Goal: Check status: Check status

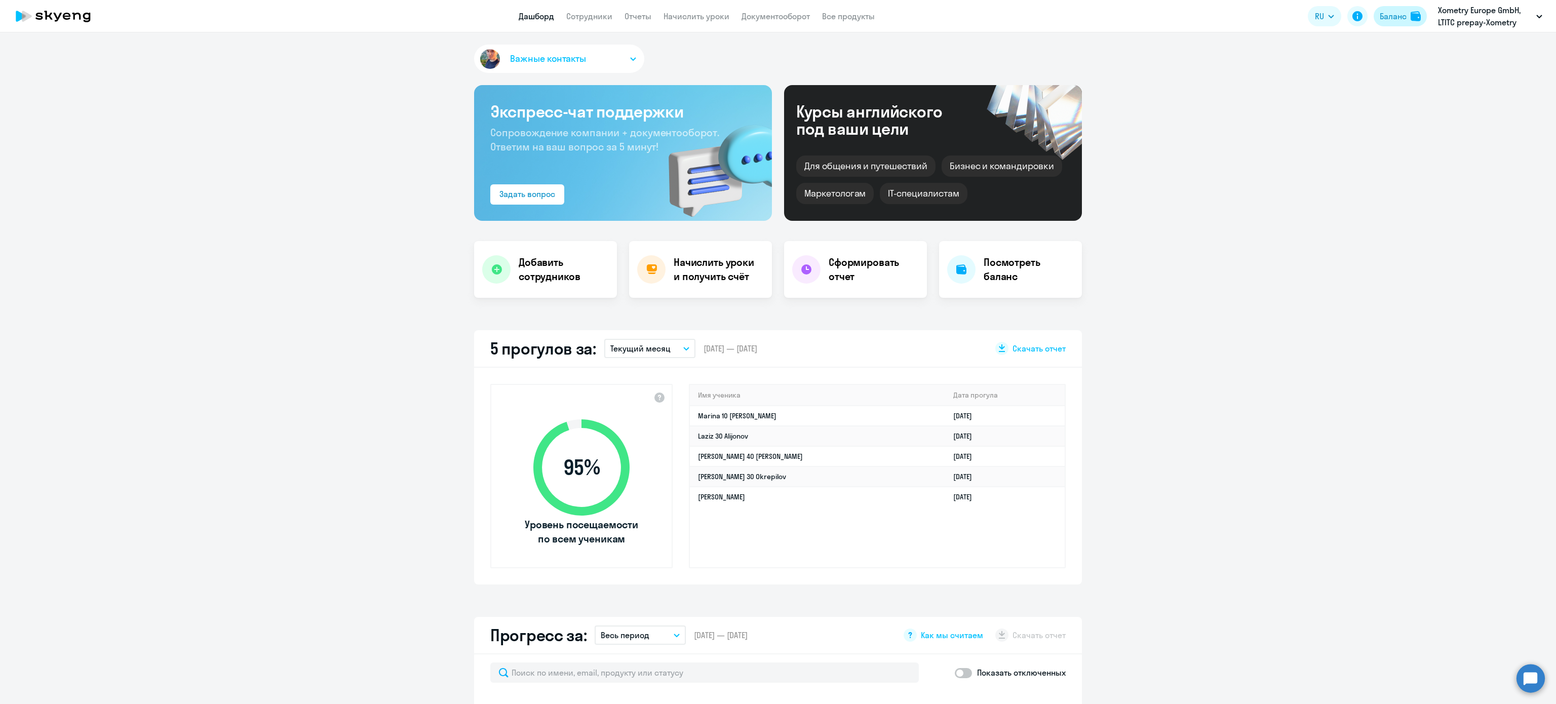
select select "30"
click at [1392, 21] on div "Баланс" at bounding box center [1393, 16] width 27 height 12
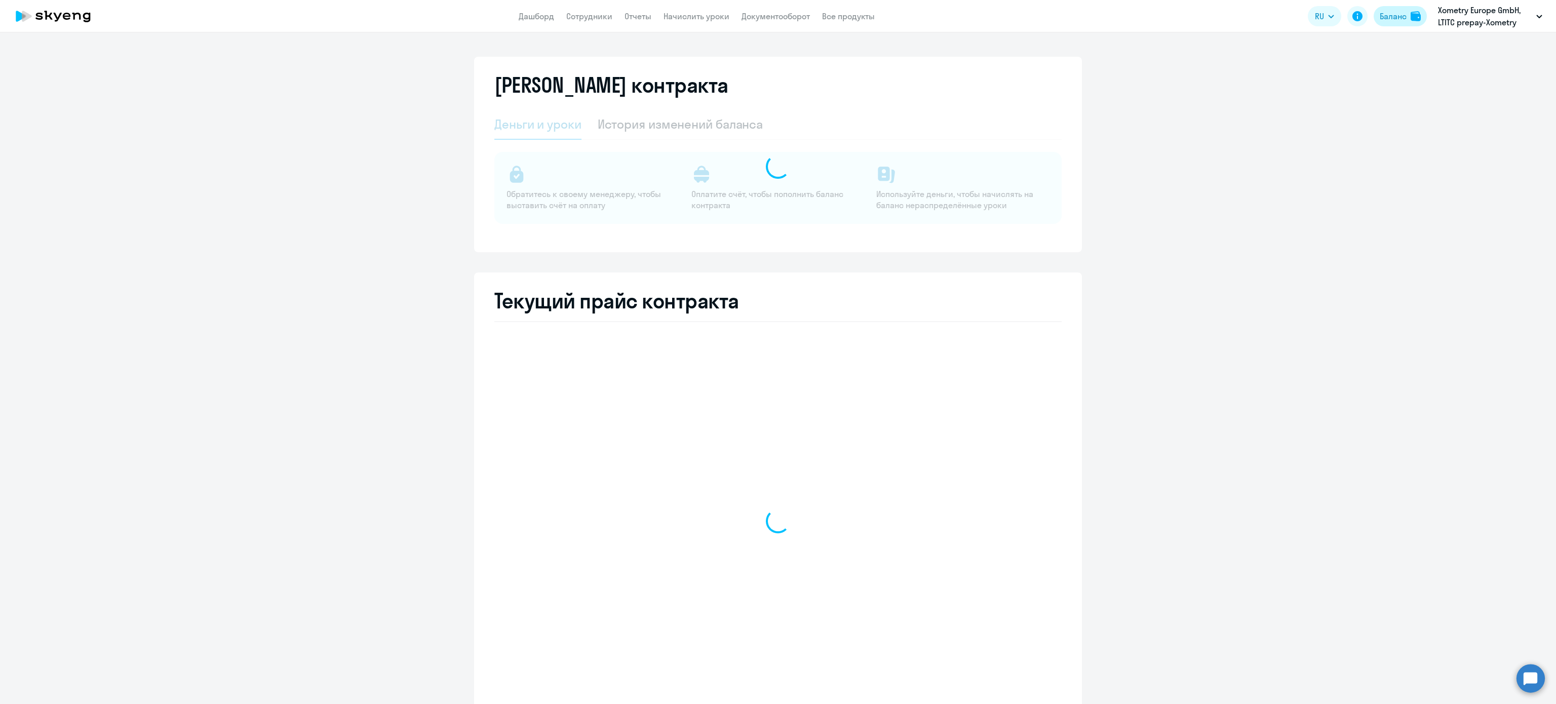
select select "english_adult_not_native_speaker"
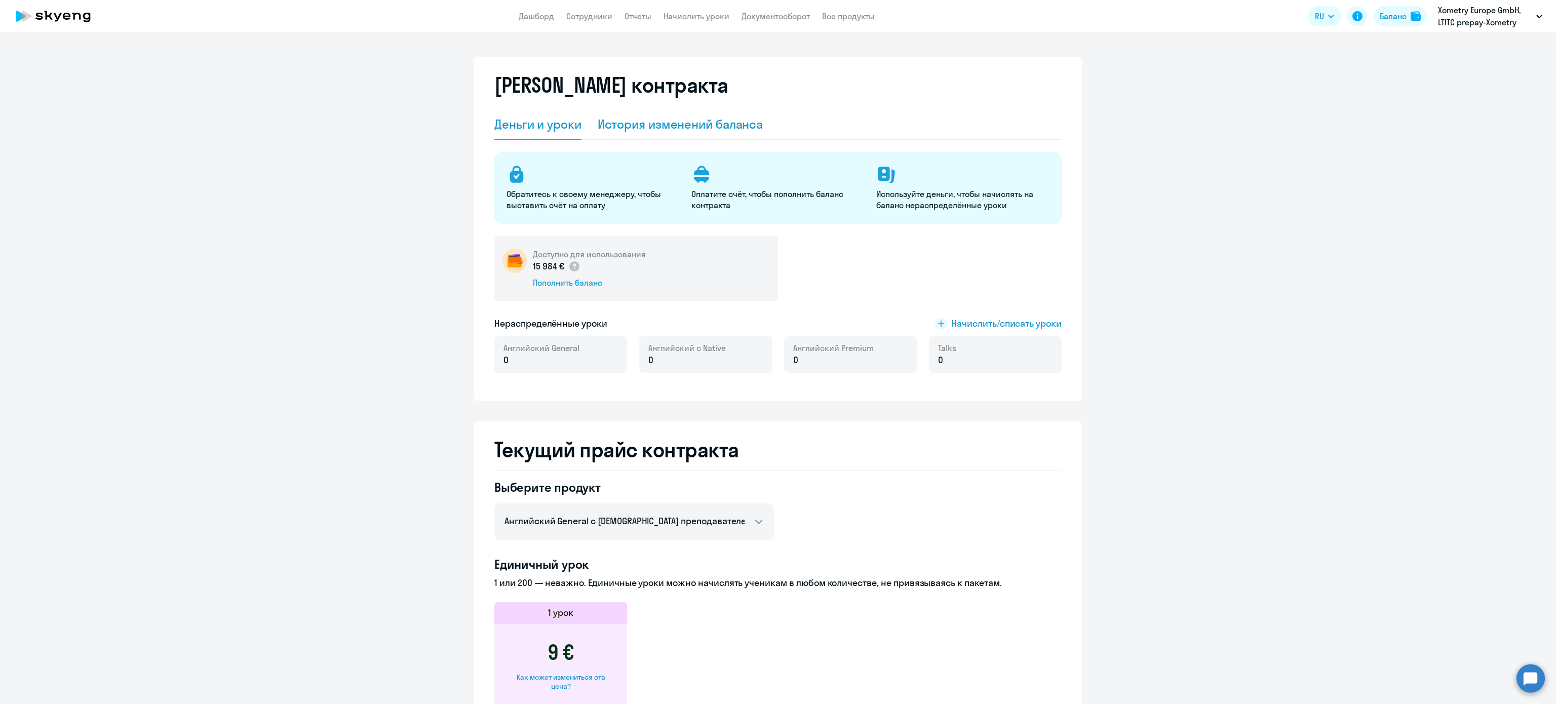
click at [708, 114] on div "История изменений баланса" at bounding box center [681, 124] width 166 height 30
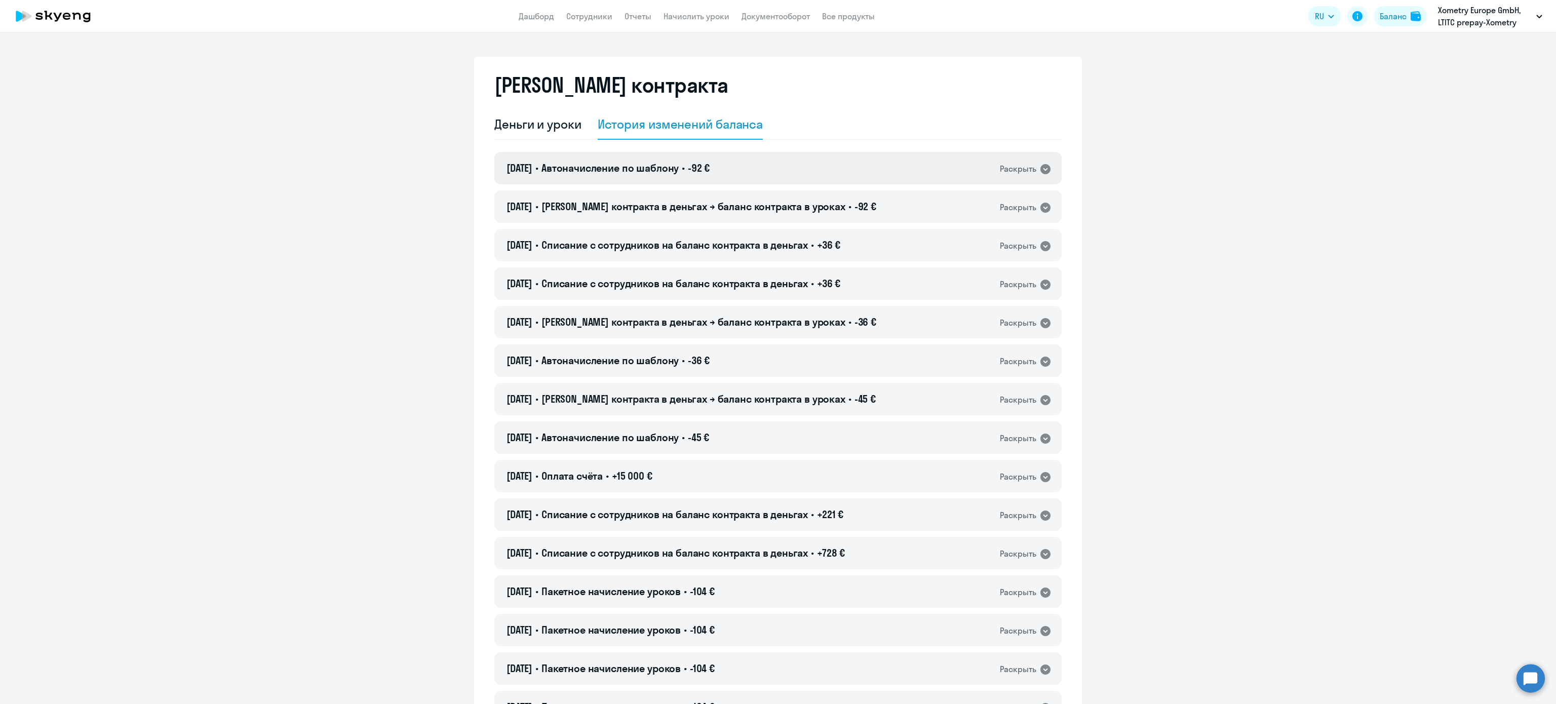
click at [851, 183] on div "[DATE] • Автоначисление по шаблону • -92 € Раскрыть" at bounding box center [777, 168] width 567 height 32
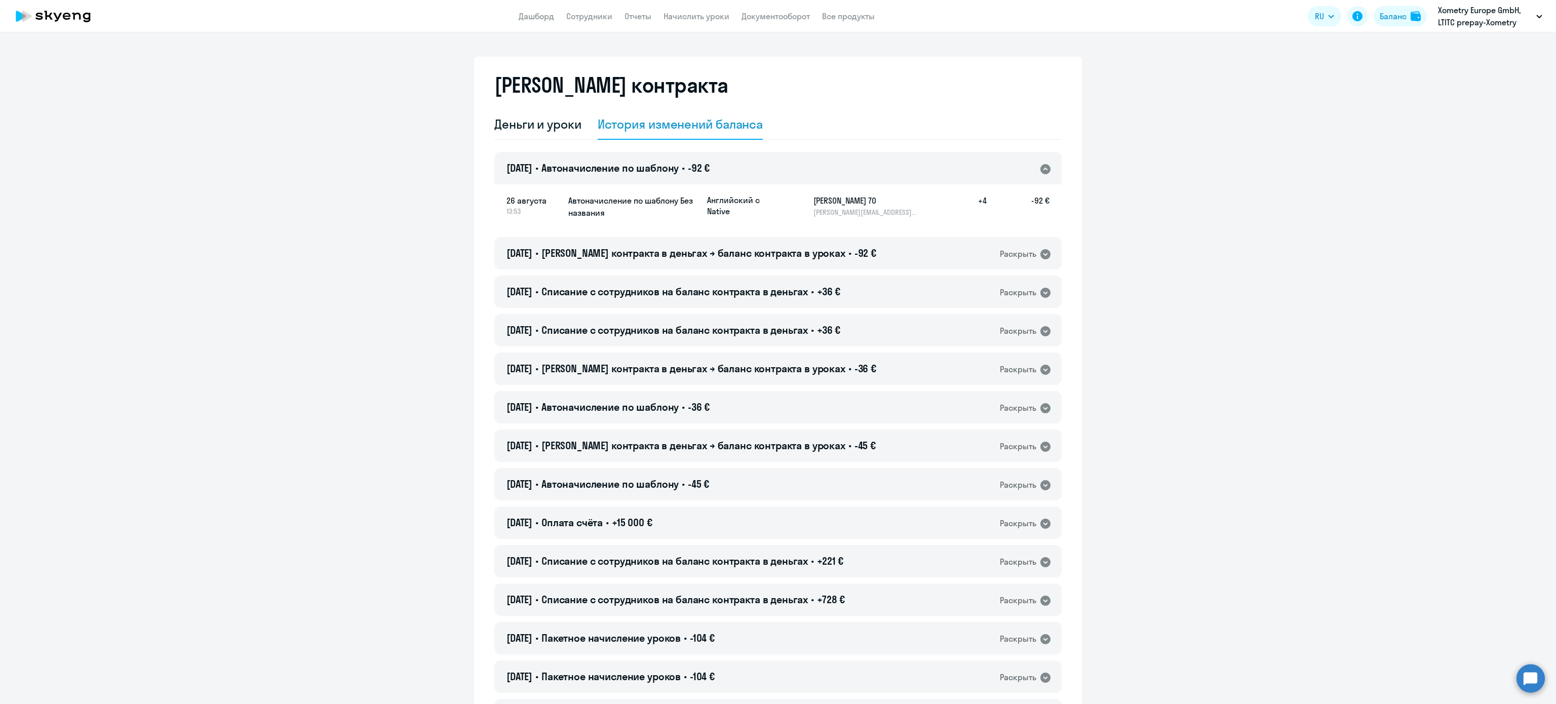
click at [848, 181] on div "[DATE] • Автоначисление по шаблону • -92 € Раскрыть" at bounding box center [777, 168] width 567 height 32
